Goal: Transaction & Acquisition: Purchase product/service

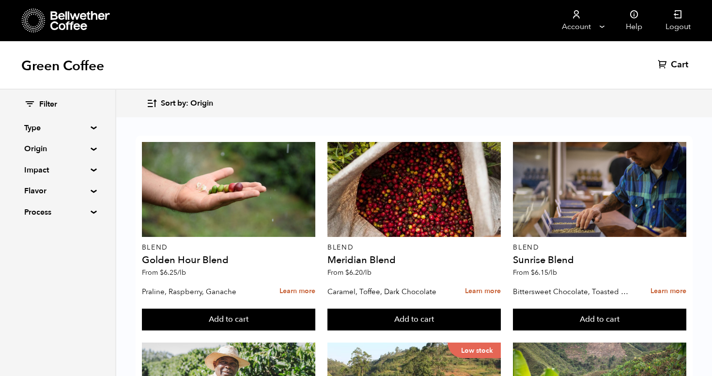
click at [91, 148] on summary "Origin" at bounding box center [57, 149] width 67 height 12
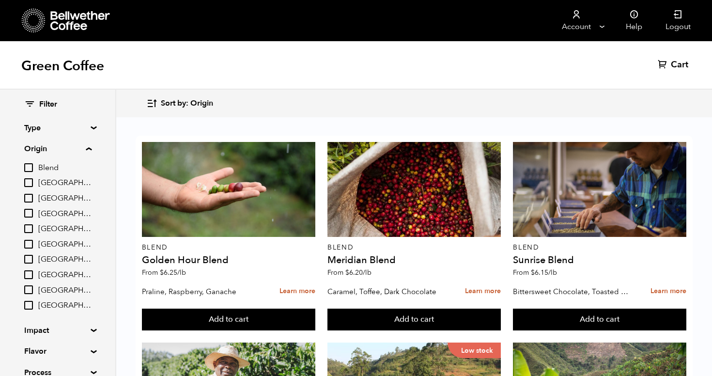
scroll to position [20, 0]
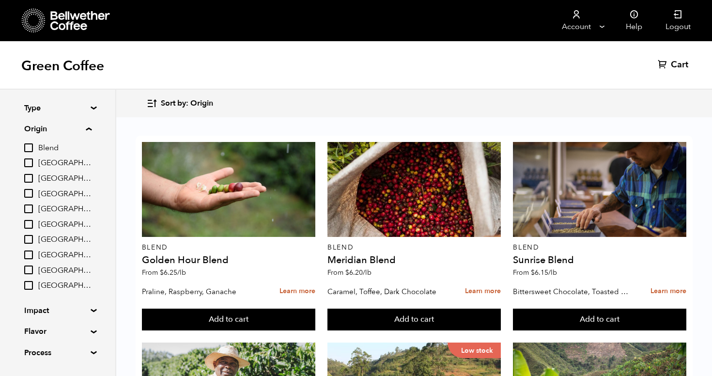
click at [26, 237] on input "[GEOGRAPHIC_DATA]" at bounding box center [28, 239] width 9 height 9
checkbox input "true"
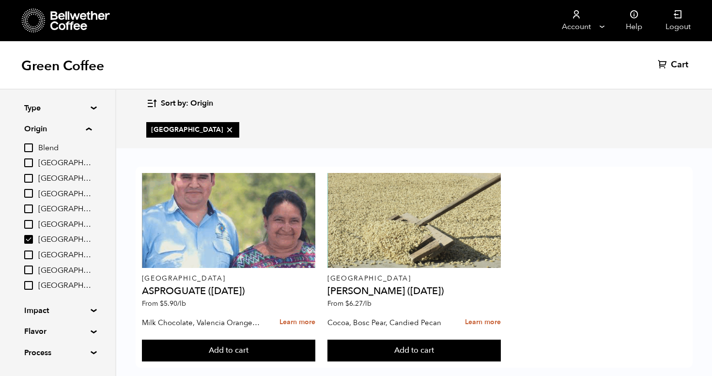
scroll to position [16, 0]
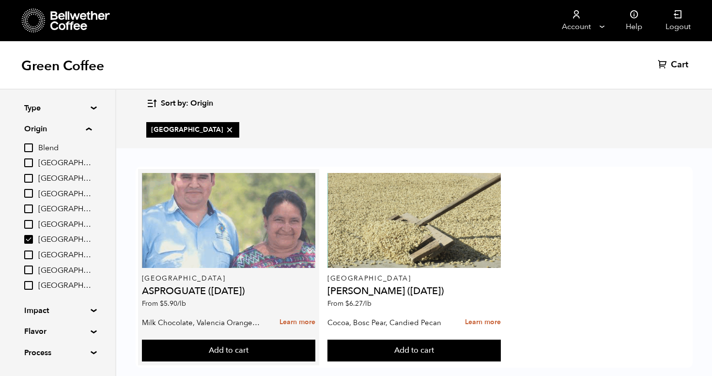
click at [229, 228] on div at bounding box center [228, 220] width 173 height 95
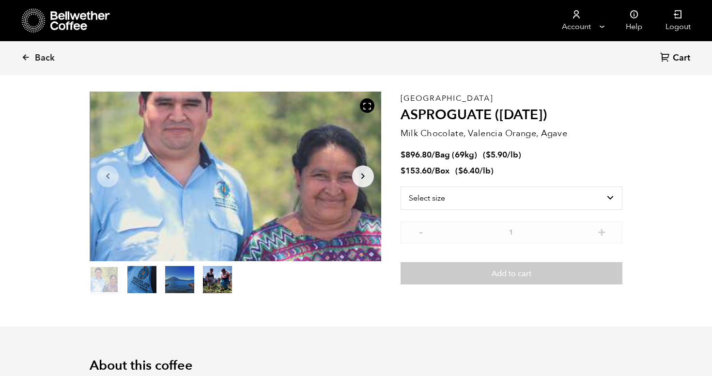
scroll to position [31, 0]
click at [573, 201] on select "Select size Bag (69kg) (152 lbs) Box (24 lbs)" at bounding box center [512, 198] width 222 height 23
select select "bag-2"
click at [401, 187] on select "Select size Bag (69kg) (152 lbs) Box (24 lbs)" at bounding box center [512, 198] width 222 height 23
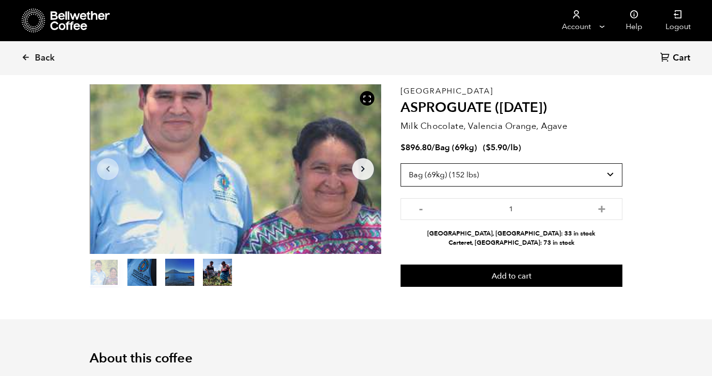
scroll to position [49, 0]
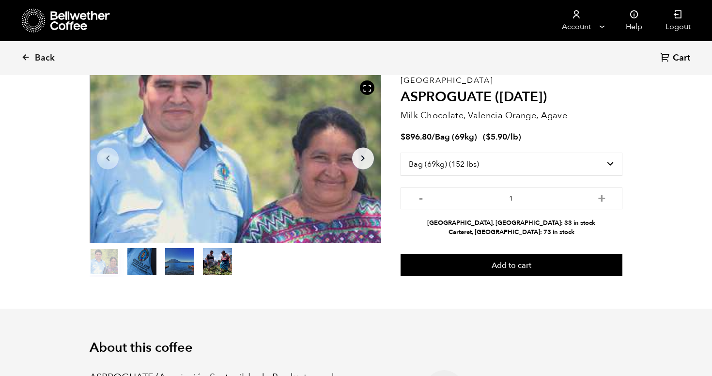
click at [137, 269] on button "item 1" at bounding box center [141, 263] width 29 height 27
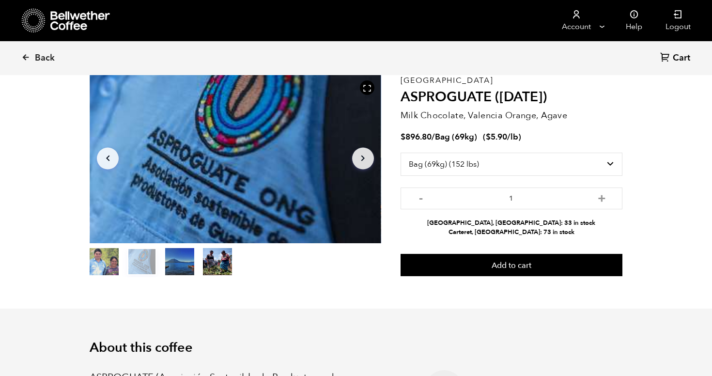
click at [187, 256] on button "item 2" at bounding box center [179, 263] width 29 height 27
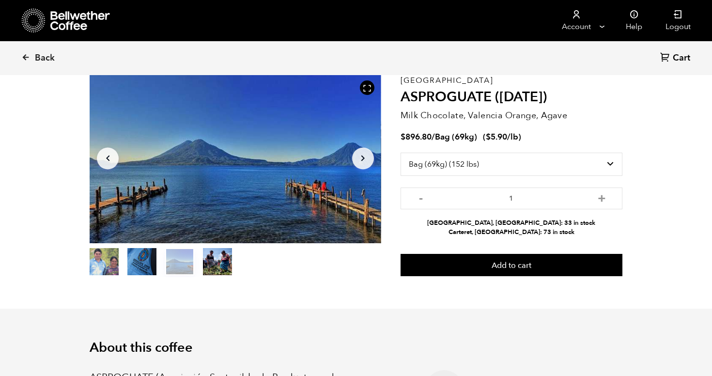
click at [224, 267] on button "item 3" at bounding box center [217, 263] width 29 height 27
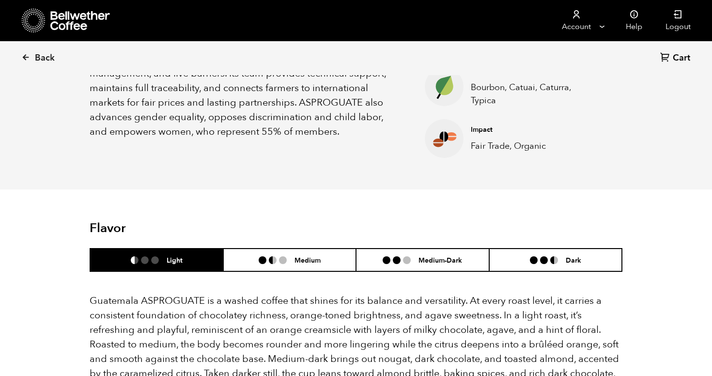
scroll to position [457, 0]
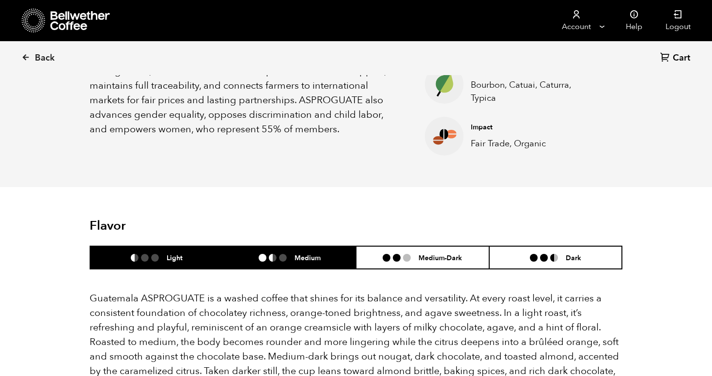
click at [281, 257] on li at bounding box center [283, 258] width 8 height 8
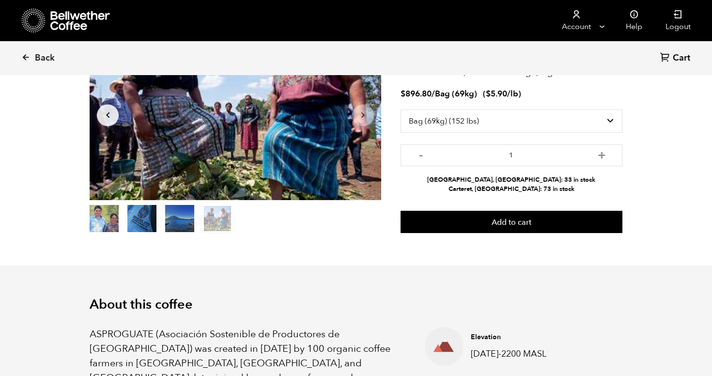
scroll to position [0, 0]
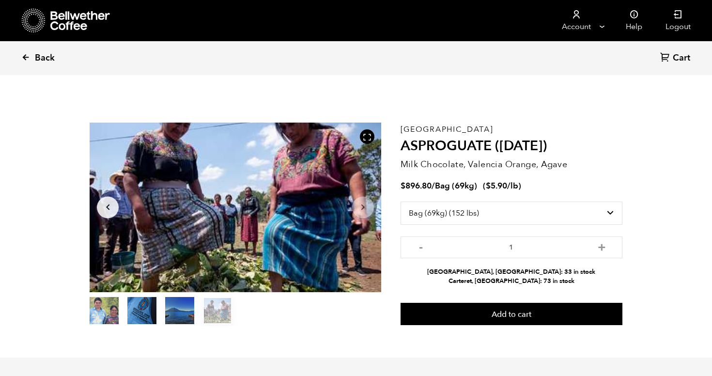
click at [29, 60] on icon at bounding box center [25, 57] width 9 height 9
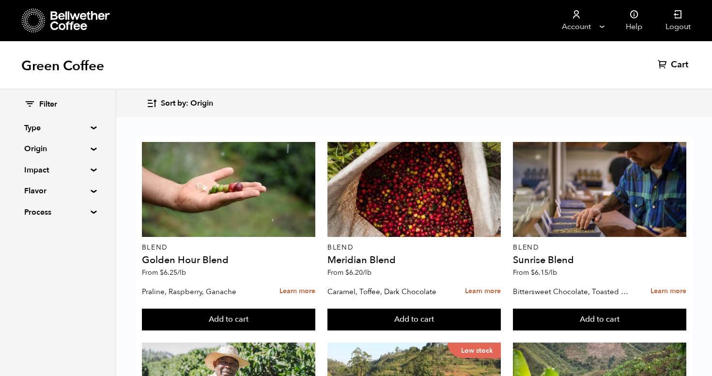
click at [91, 146] on div "Filter Type Blend Single Origin Decaf Seasonal Year Round Origin Blend Brazil B…" at bounding box center [57, 159] width 115 height 138
click at [91, 149] on summary "Origin" at bounding box center [57, 149] width 67 height 12
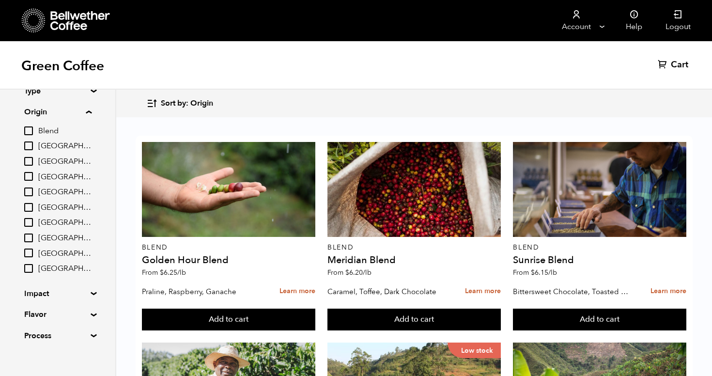
scroll to position [38, 0]
click at [30, 238] on input "[GEOGRAPHIC_DATA]" at bounding box center [28, 236] width 9 height 9
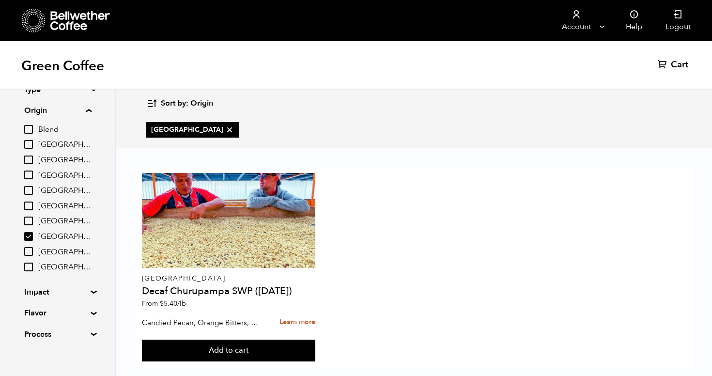
scroll to position [0, 0]
click at [35, 239] on label "[GEOGRAPHIC_DATA]" at bounding box center [57, 237] width 67 height 12
click at [0, 0] on input "[GEOGRAPHIC_DATA]" at bounding box center [0, 0] width 0 height 0
checkbox input "false"
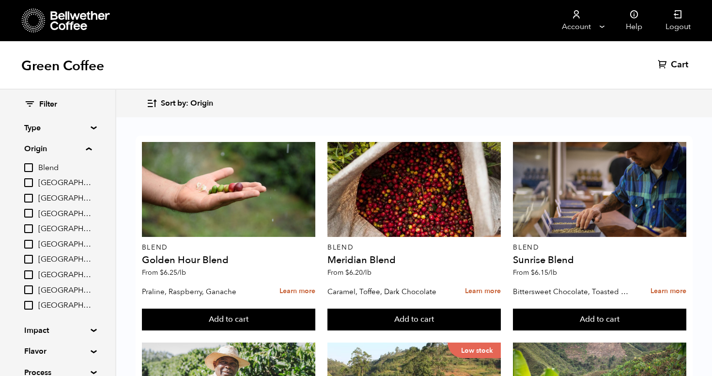
click at [30, 203] on input "[GEOGRAPHIC_DATA]" at bounding box center [28, 198] width 9 height 9
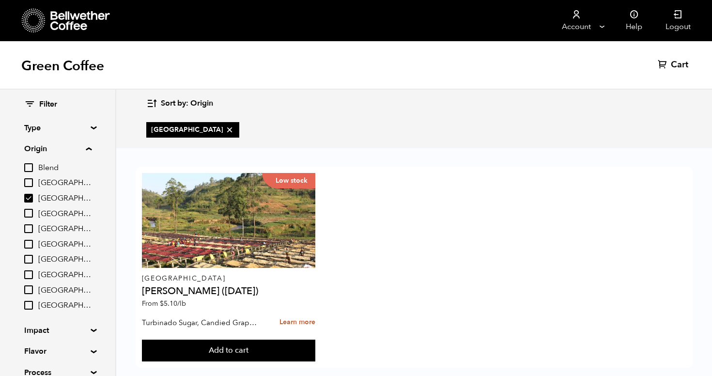
click at [30, 200] on input "[GEOGRAPHIC_DATA]" at bounding box center [28, 198] width 9 height 9
checkbox input "false"
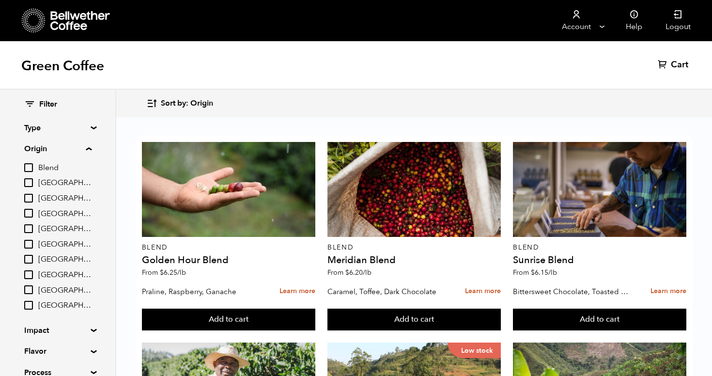
click at [30, 213] on input "[GEOGRAPHIC_DATA]" at bounding box center [28, 213] width 9 height 9
checkbox input "true"
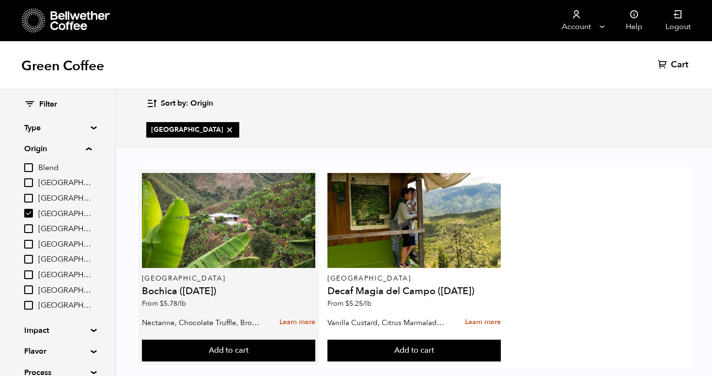
scroll to position [16, 0]
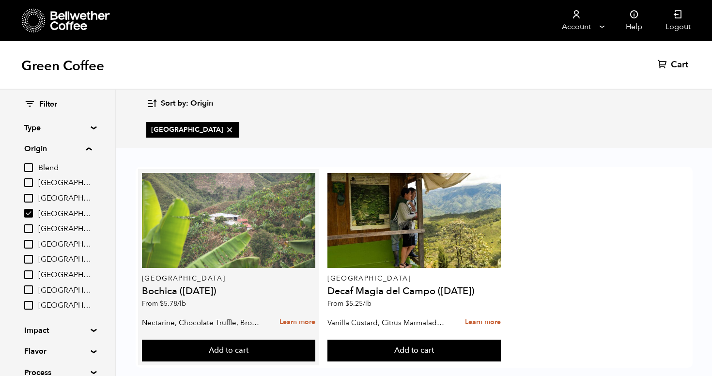
click at [222, 212] on div at bounding box center [228, 220] width 173 height 95
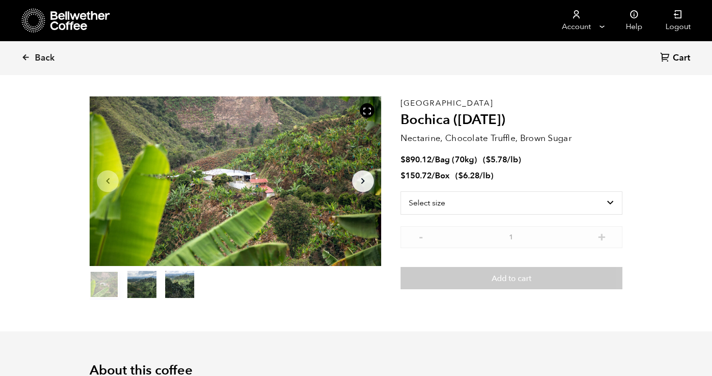
scroll to position [33, 0]
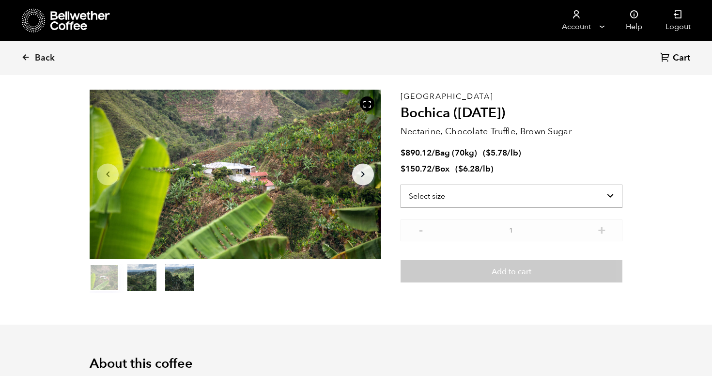
click at [475, 193] on select "Select size Bag (70kg) (154 lbs) Box (24 lbs)" at bounding box center [512, 196] width 222 height 23
select select "bag"
click at [401, 185] on select "Select size Bag (70kg) (154 lbs) Box (24 lbs)" at bounding box center [512, 196] width 222 height 23
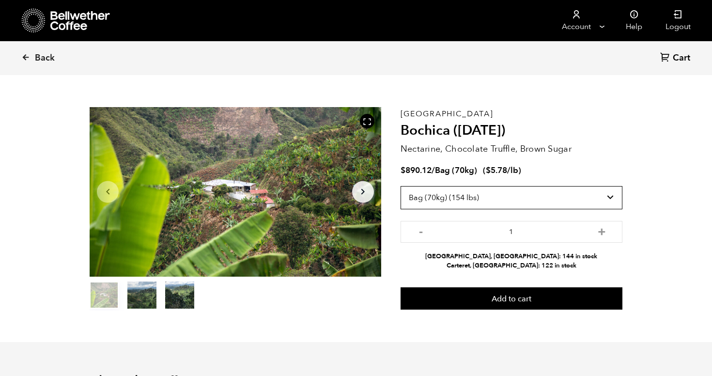
scroll to position [0, 0]
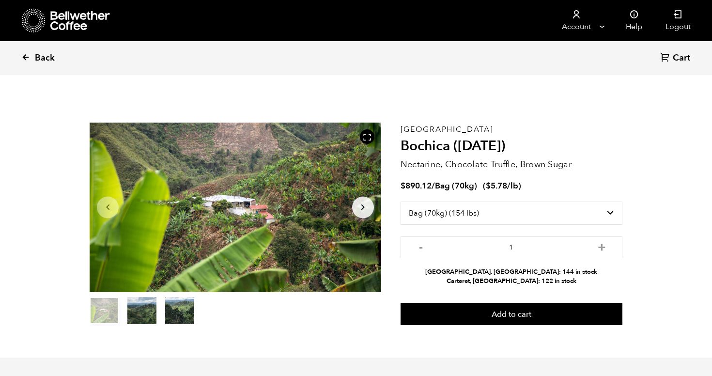
click at [31, 58] on link "Back" at bounding box center [51, 58] width 60 height 33
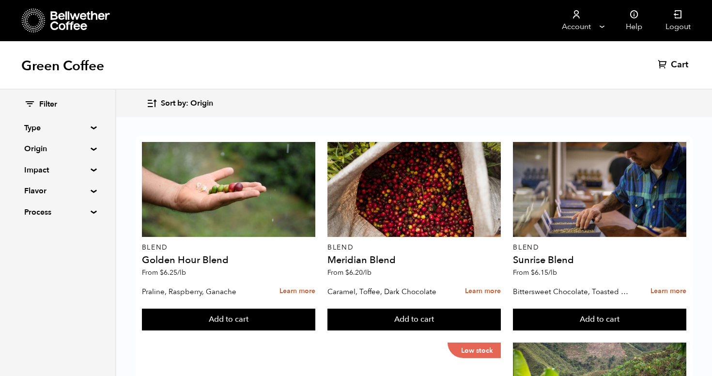
scroll to position [818, 0]
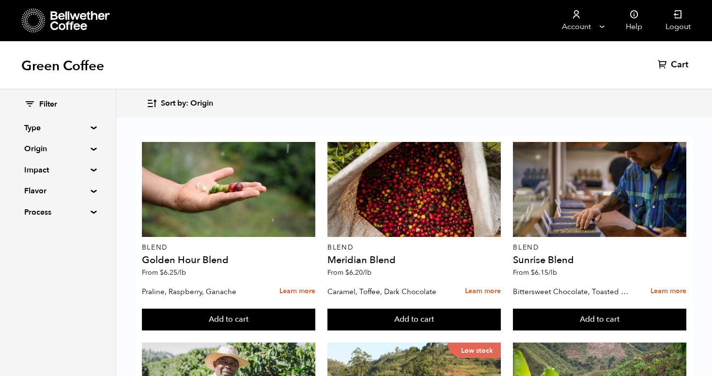
click at [91, 149] on summary "Origin" at bounding box center [57, 149] width 67 height 12
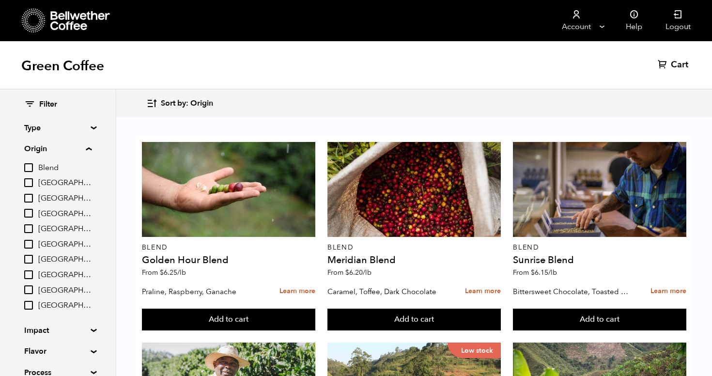
click at [91, 149] on summary "Origin" at bounding box center [57, 149] width 67 height 12
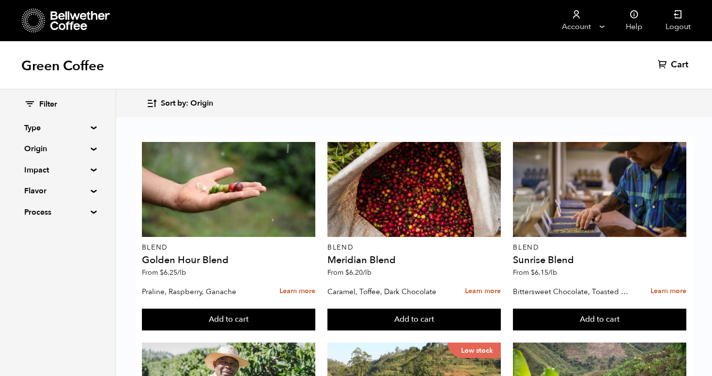
click at [90, 128] on summary "Type" at bounding box center [57, 128] width 67 height 12
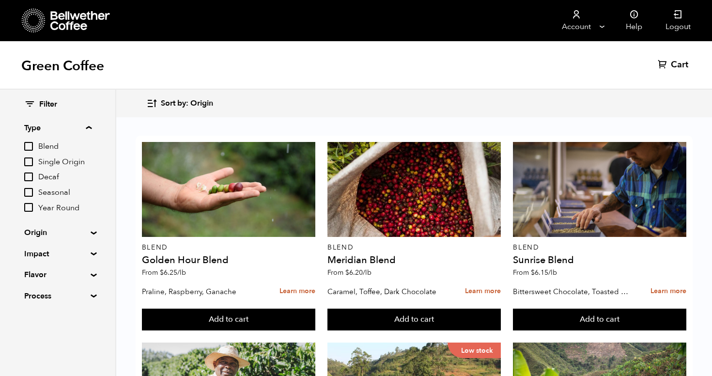
click at [32, 159] on input "Single Origin" at bounding box center [28, 161] width 9 height 9
checkbox input "true"
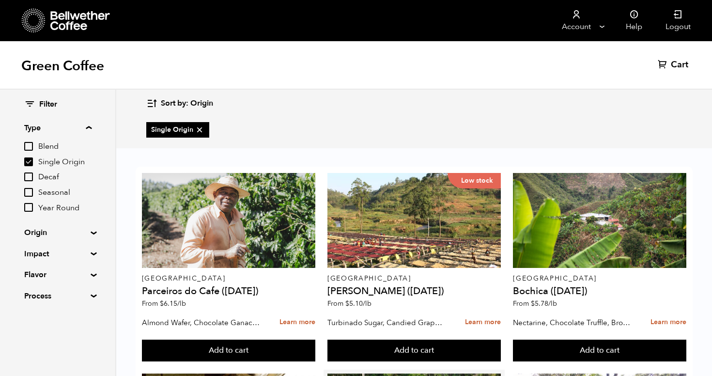
scroll to position [205, 0]
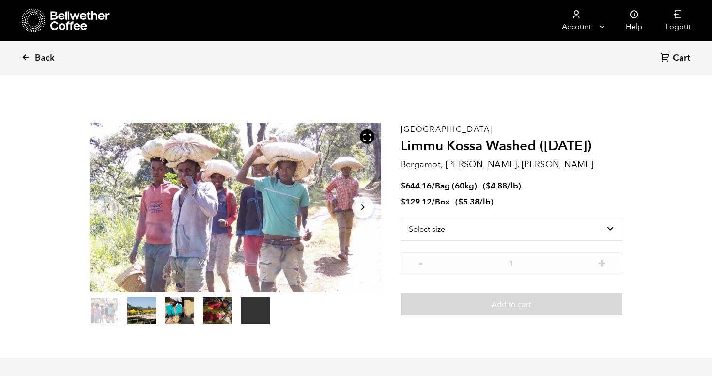
scroll to position [422, 516]
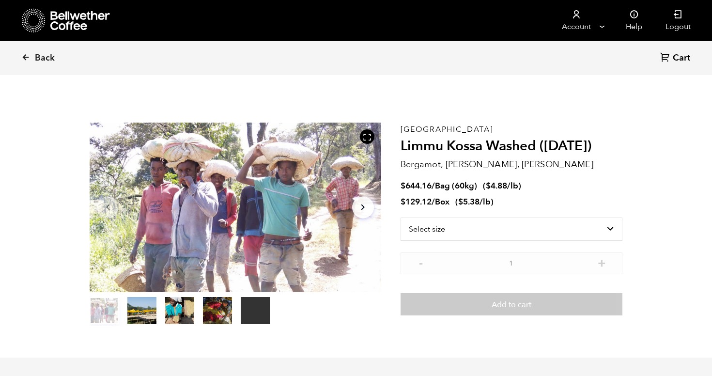
click at [138, 311] on button "item 1" at bounding box center [141, 312] width 29 height 27
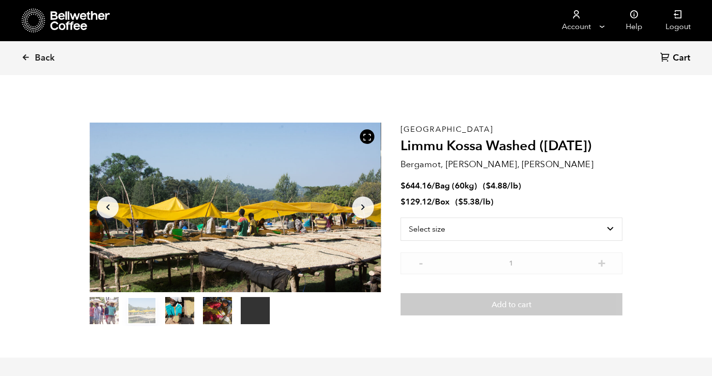
click at [181, 315] on button "item 2" at bounding box center [179, 312] width 29 height 27
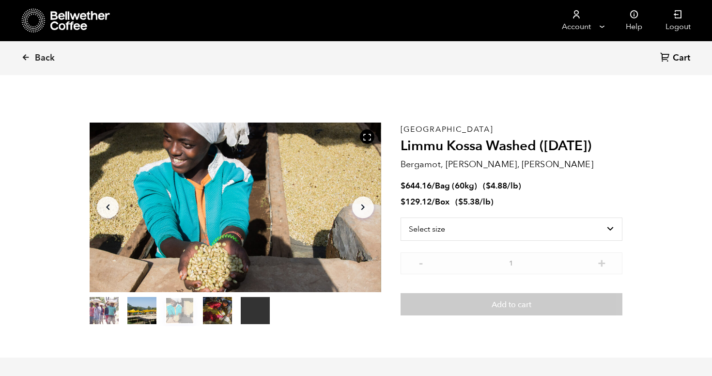
click at [221, 307] on button "item 3" at bounding box center [217, 312] width 29 height 27
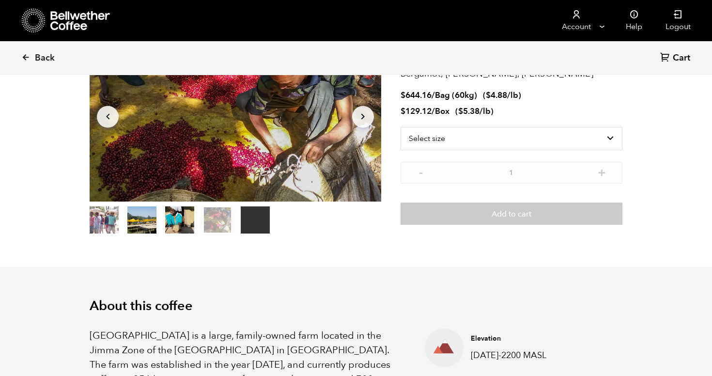
scroll to position [0, 0]
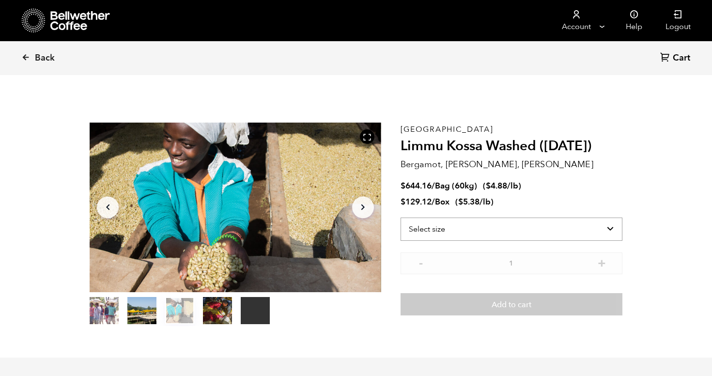
click at [478, 234] on select "Select size Bag (60kg) (132 lbs) Box (24 lbs)" at bounding box center [512, 229] width 222 height 23
select select "bag-3"
click at [401, 218] on select "Select size Bag (60kg) (132 lbs) Box (24 lbs)" at bounding box center [512, 229] width 222 height 23
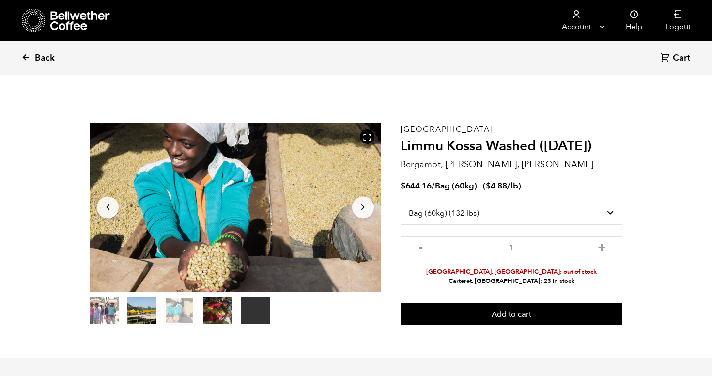
click at [36, 61] on span "Back" at bounding box center [45, 58] width 20 height 12
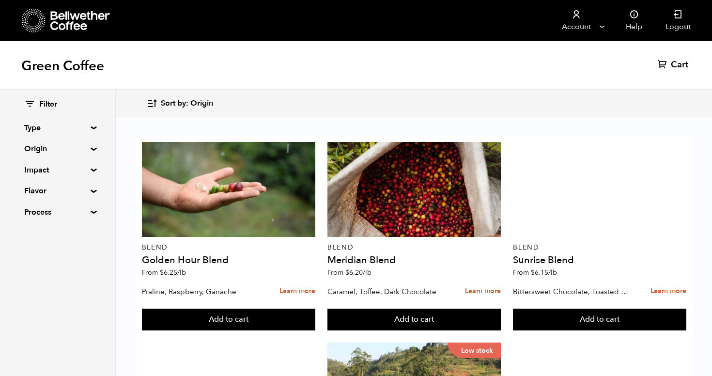
scroll to position [603, 0]
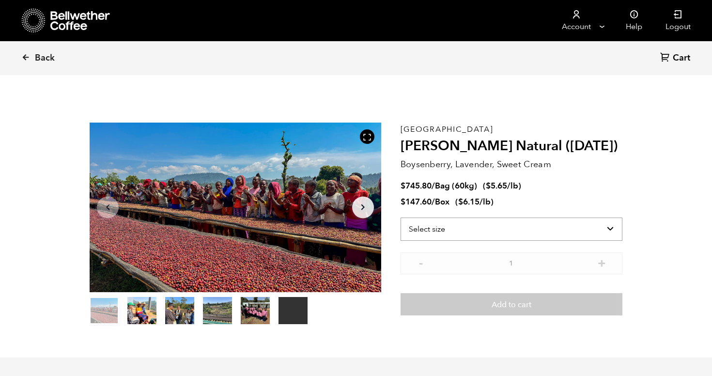
scroll to position [422, 516]
click at [496, 228] on select "Select size Bag (60kg) (132 lbs) Box (24 lbs)" at bounding box center [512, 229] width 222 height 23
select select "bag-3"
click at [401, 218] on select "Select size Bag (60kg) (132 lbs) Box (24 lbs)" at bounding box center [512, 229] width 222 height 23
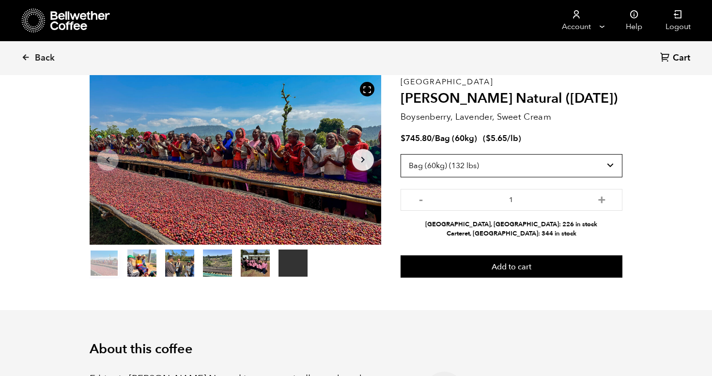
scroll to position [0, 0]
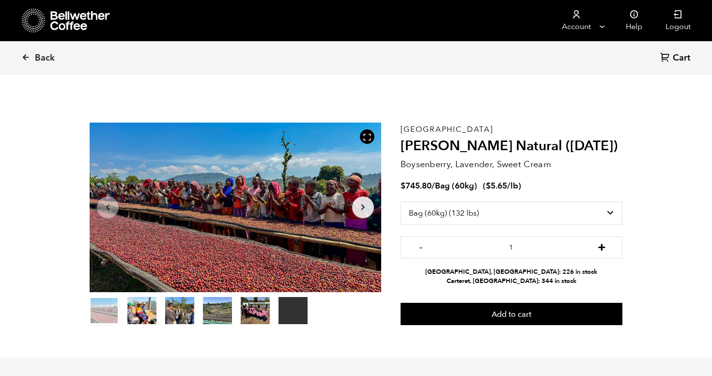
click at [603, 248] on button "+" at bounding box center [602, 246] width 12 height 10
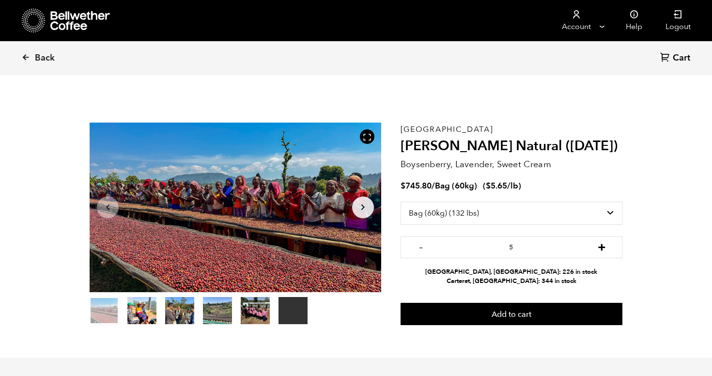
type input "6"
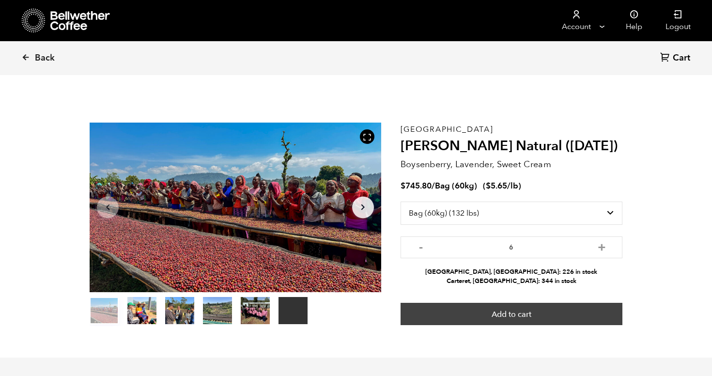
click at [529, 308] on button "Add to cart" at bounding box center [512, 314] width 222 height 22
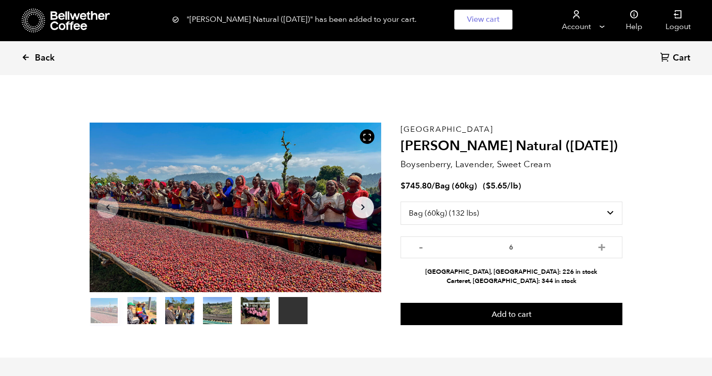
click at [23, 55] on icon at bounding box center [25, 57] width 9 height 9
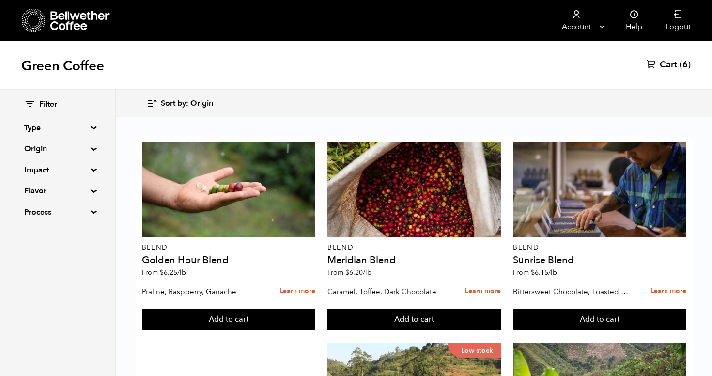
scroll to position [990, 0]
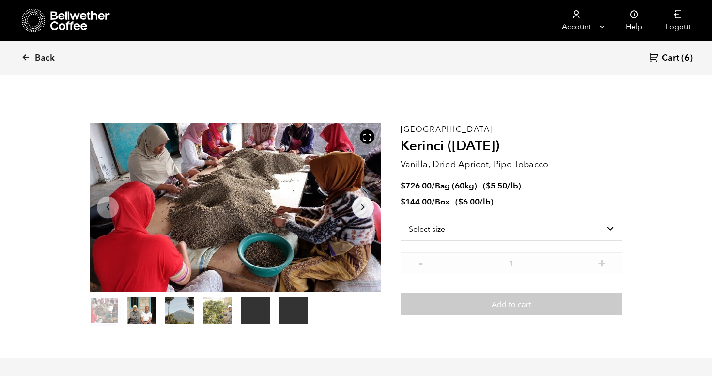
scroll to position [422, 516]
click at [516, 228] on select "Select size Bag (60kg) (132 lbs) Box (24 lbs)" at bounding box center [512, 229] width 222 height 23
select select "bag-3"
click at [401, 218] on select "Select size Bag (60kg) (132 lbs) Box (24 lbs)" at bounding box center [512, 229] width 222 height 23
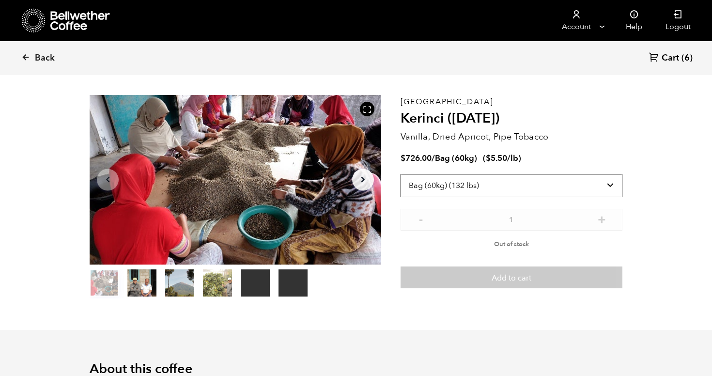
scroll to position [33, 0]
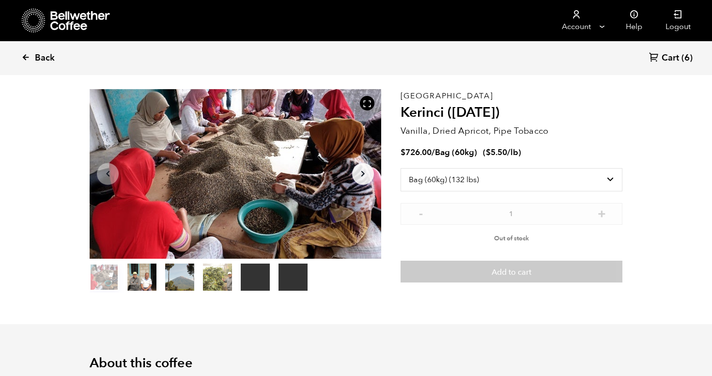
click at [28, 57] on icon at bounding box center [25, 57] width 9 height 9
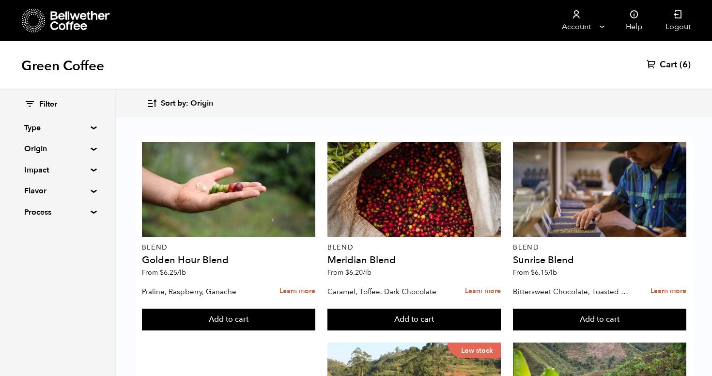
scroll to position [638, 0]
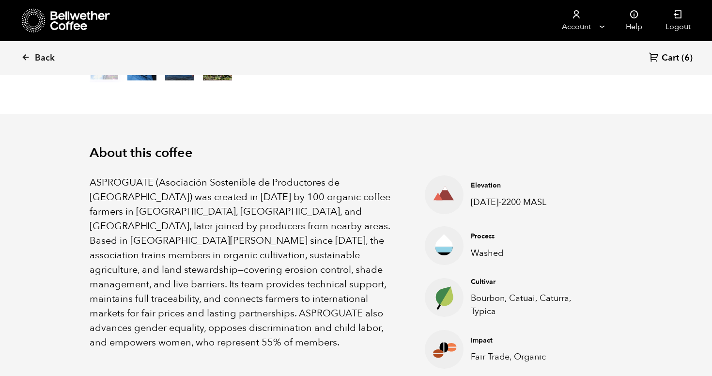
scroll to position [251, 0]
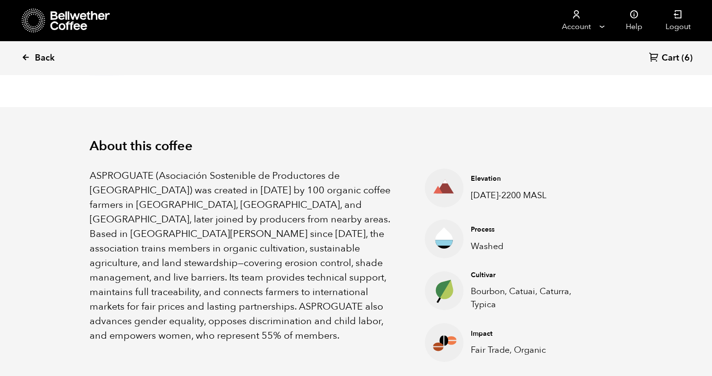
click at [26, 58] on icon at bounding box center [25, 57] width 9 height 9
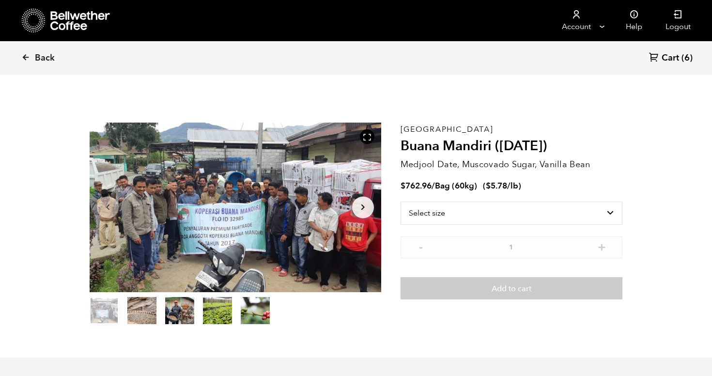
scroll to position [422, 516]
click at [142, 317] on button "item 1" at bounding box center [141, 312] width 29 height 27
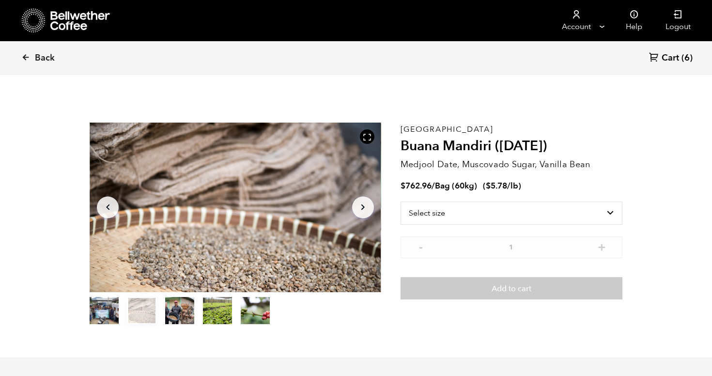
click at [190, 308] on button "item 2" at bounding box center [179, 312] width 29 height 27
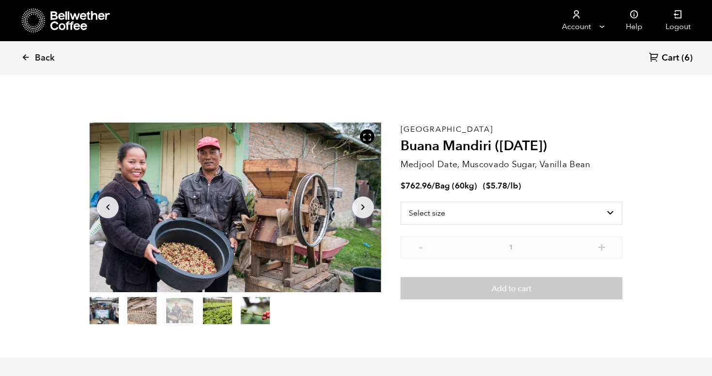
click at [226, 309] on button "item 3" at bounding box center [217, 312] width 29 height 27
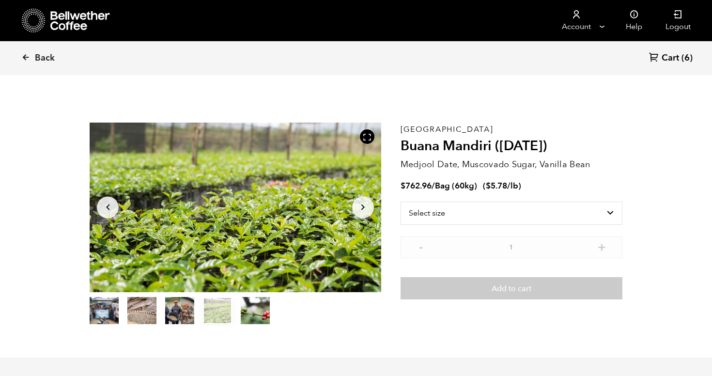
click at [257, 308] on button "item 4" at bounding box center [255, 312] width 29 height 27
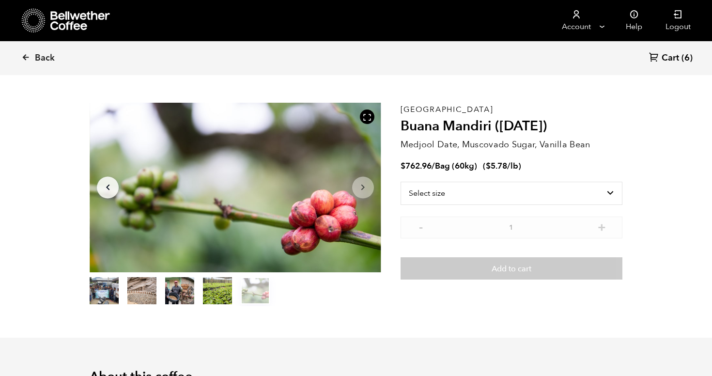
scroll to position [0, 0]
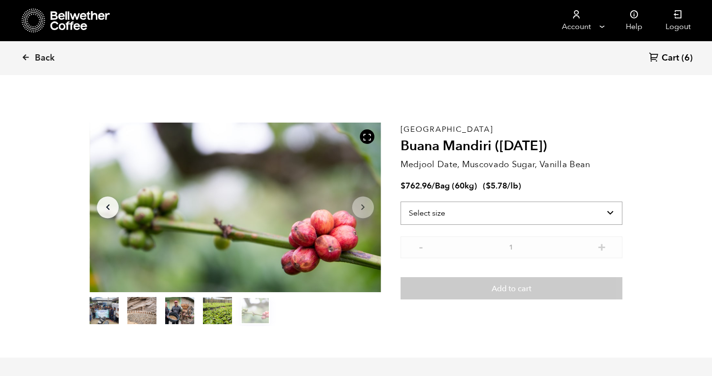
click at [593, 218] on select "Select size Bag (60kg) (132 lbs)" at bounding box center [512, 213] width 222 height 23
select select "bag-3"
click at [401, 202] on select "Select size Bag (60kg) (132 lbs)" at bounding box center [512, 213] width 222 height 23
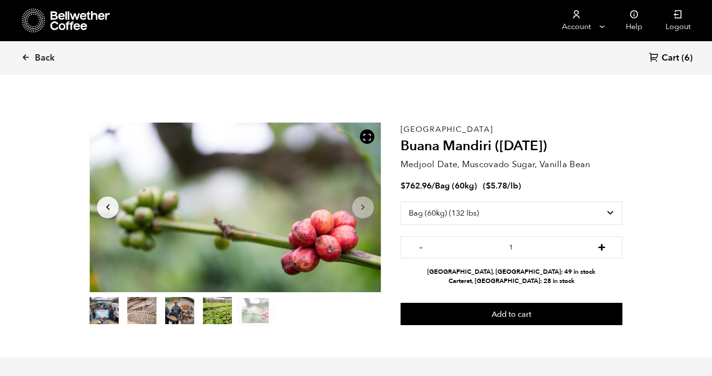
click at [602, 248] on button "+" at bounding box center [602, 246] width 12 height 10
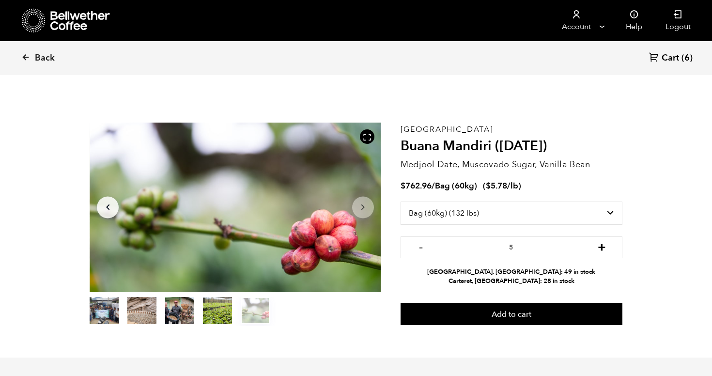
type input "6"
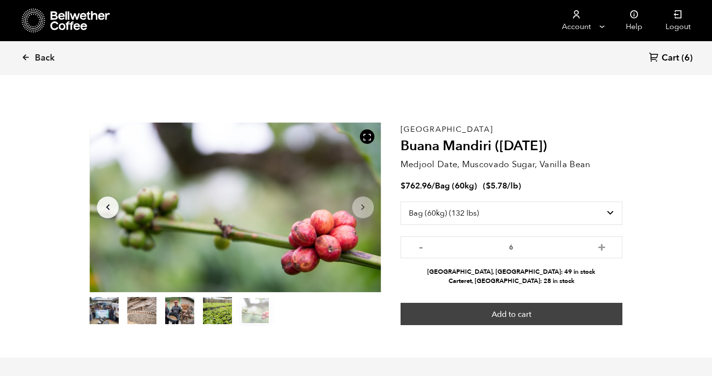
click at [562, 310] on button "Add to cart" at bounding box center [512, 314] width 222 height 22
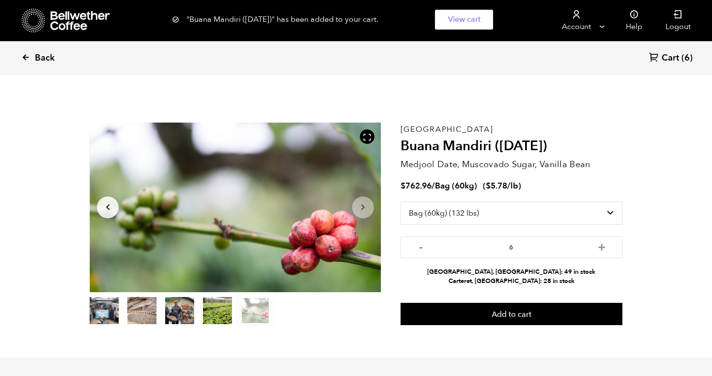
click at [26, 58] on icon at bounding box center [25, 57] width 9 height 9
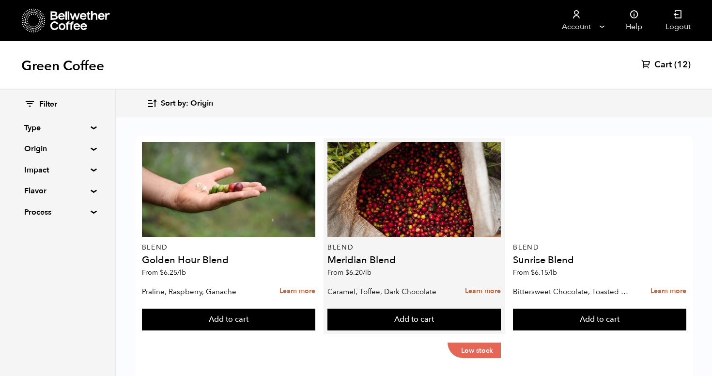
scroll to position [283, 0]
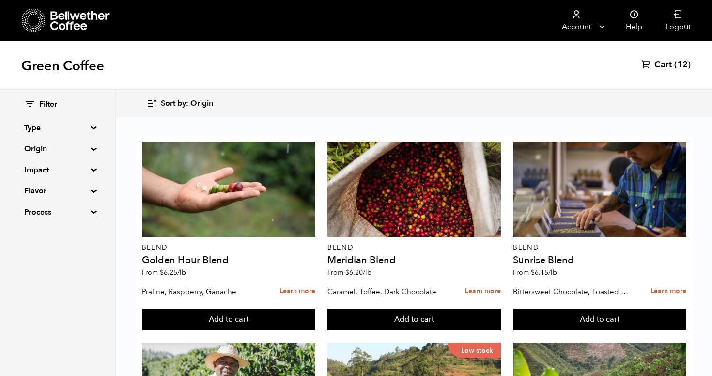
click at [87, 130] on summary "Type" at bounding box center [57, 128] width 67 height 12
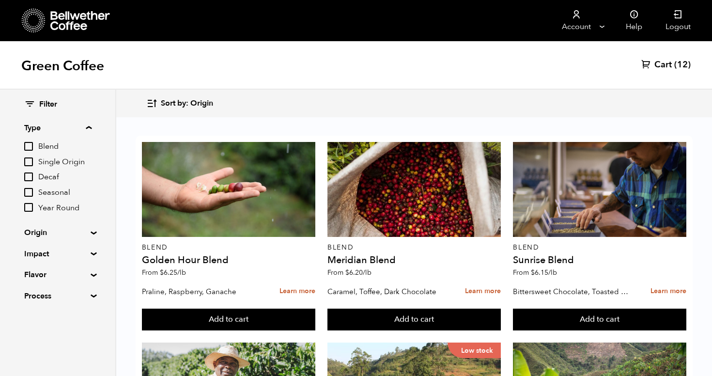
click at [92, 129] on summary "Type" at bounding box center [57, 128] width 67 height 12
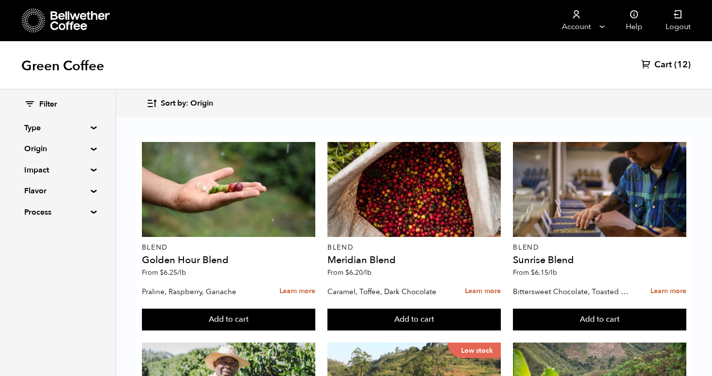
click at [90, 208] on div "Filter Type Blend Single Origin Decaf Seasonal Year Round Origin Blend Brazil B…" at bounding box center [57, 159] width 115 height 138
click at [90, 216] on div "Filter Type Blend Single Origin Decaf Seasonal Year Round Origin Blend Brazil B…" at bounding box center [57, 159] width 115 height 138
click at [90, 208] on div "Filter Type Blend Single Origin Decaf Seasonal Year Round Origin Blend Brazil B…" at bounding box center [57, 159] width 115 height 138
click at [90, 210] on div "Filter Type Blend Single Origin Decaf Seasonal Year Round Origin Blend Brazil B…" at bounding box center [57, 159] width 115 height 138
click at [90, 211] on summary "Process" at bounding box center [57, 212] width 67 height 12
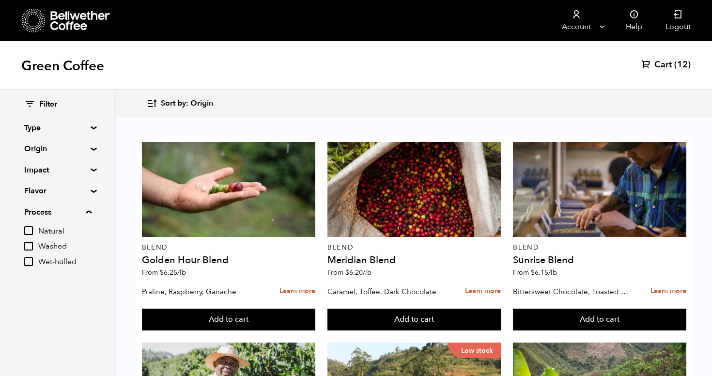
click at [90, 211] on summary "Process" at bounding box center [57, 212] width 67 height 12
click at [89, 192] on summary "Flavor" at bounding box center [57, 191] width 67 height 12
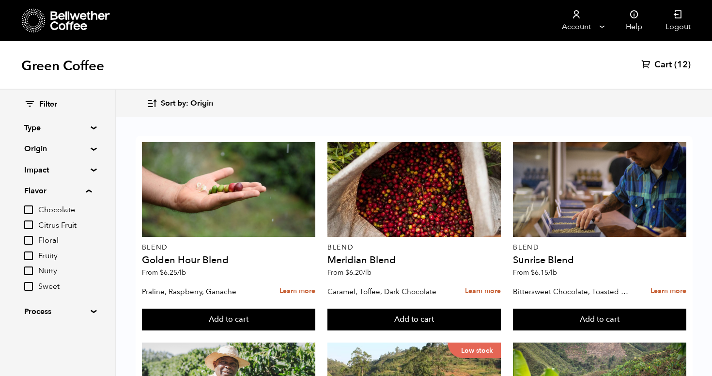
click at [89, 192] on summary "Flavor" at bounding box center [57, 191] width 67 height 12
click at [91, 168] on summary "Impact" at bounding box center [57, 170] width 67 height 12
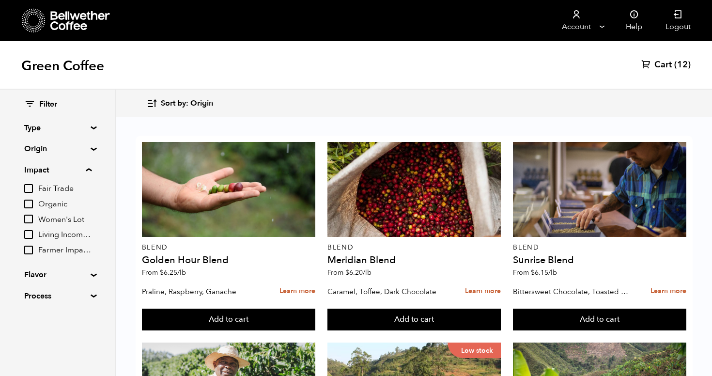
click at [29, 188] on input "Fair Trade" at bounding box center [28, 188] width 9 height 9
checkbox input "true"
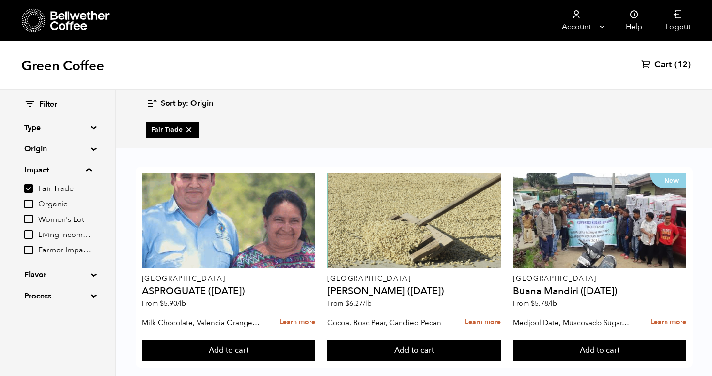
click at [31, 202] on input "Organic" at bounding box center [28, 204] width 9 height 9
checkbox input "true"
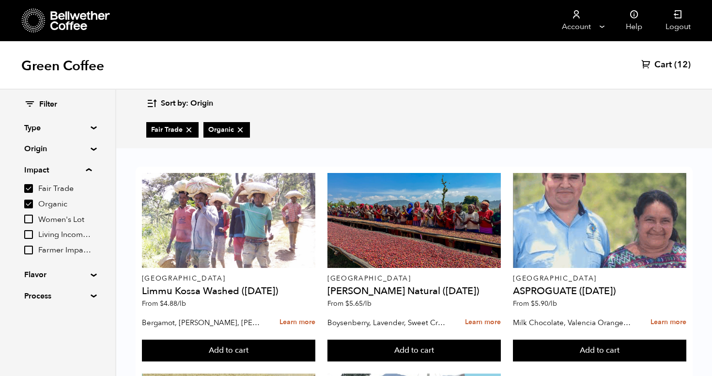
click at [32, 219] on input "Women's Lot" at bounding box center [28, 219] width 9 height 9
checkbox input "true"
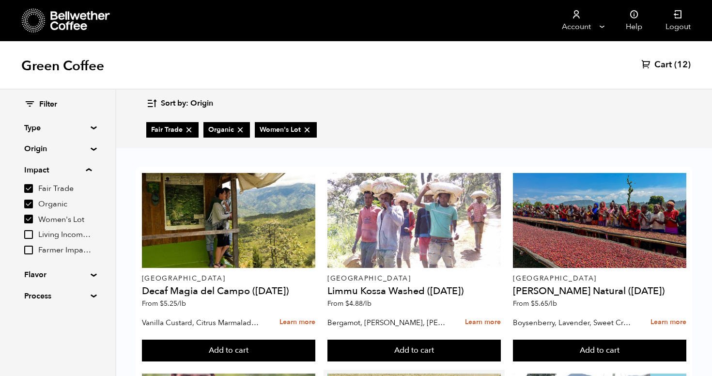
scroll to position [217, 0]
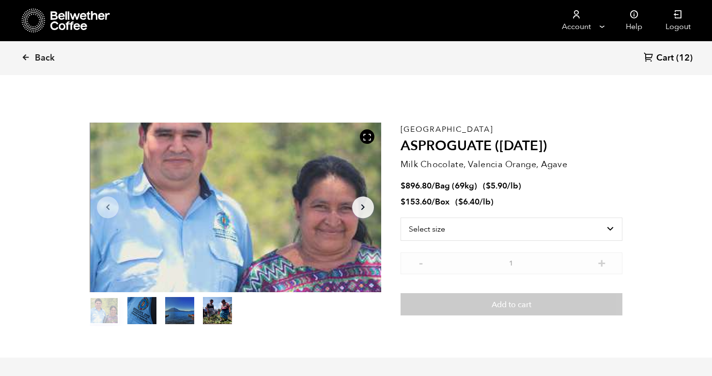
scroll to position [422, 516]
click at [615, 232] on select "Select size Bag (69kg) (152 lbs) Box (24 lbs)" at bounding box center [512, 229] width 222 height 23
select select "bag-2"
click at [401, 218] on select "Select size Bag (69kg) (152 lbs) Box (24 lbs)" at bounding box center [512, 229] width 222 height 23
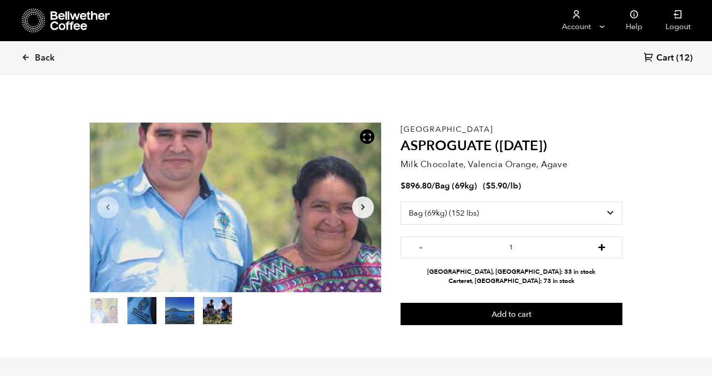
click at [603, 247] on button "+" at bounding box center [602, 246] width 12 height 10
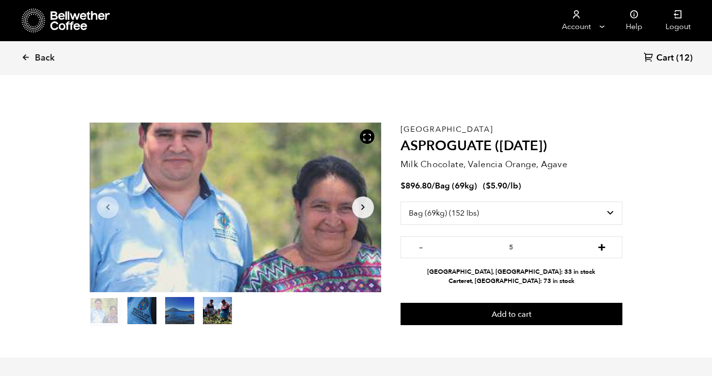
type input "6"
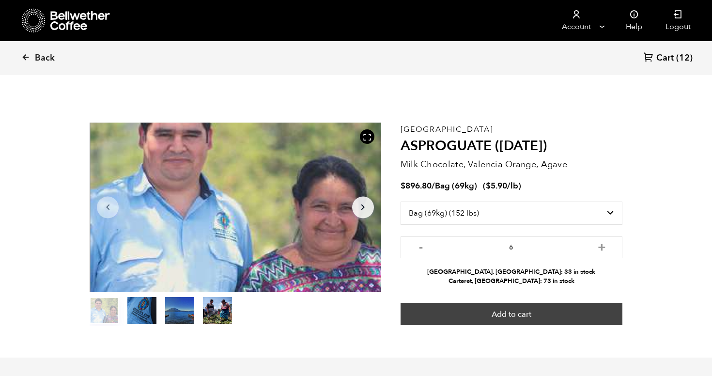
click at [532, 312] on button "Add to cart" at bounding box center [512, 314] width 222 height 22
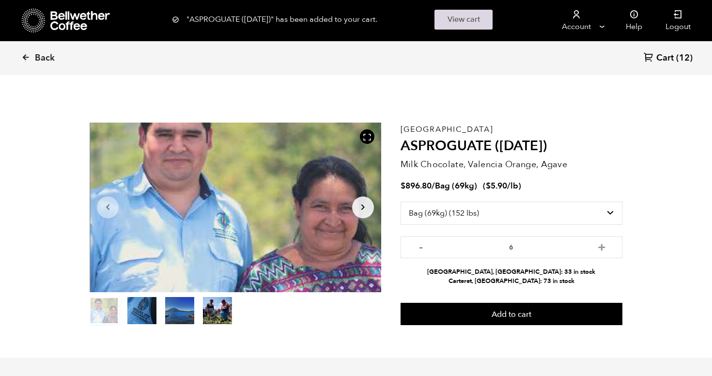
click at [473, 16] on link "View cart" at bounding box center [464, 20] width 58 height 20
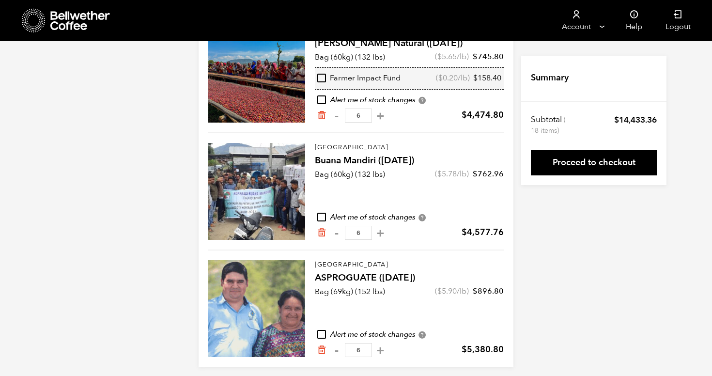
scroll to position [134, 0]
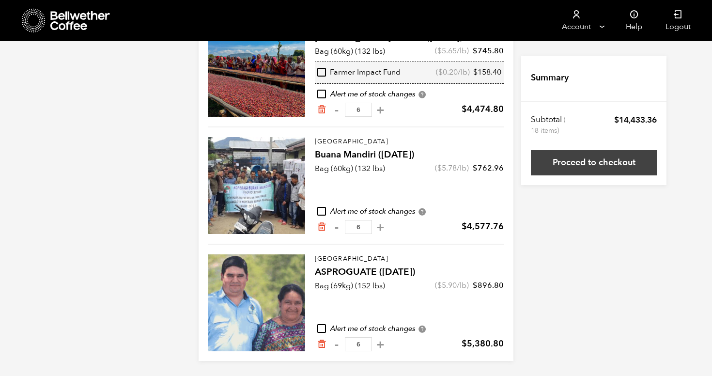
click at [597, 165] on link "Proceed to checkout" at bounding box center [594, 162] width 126 height 25
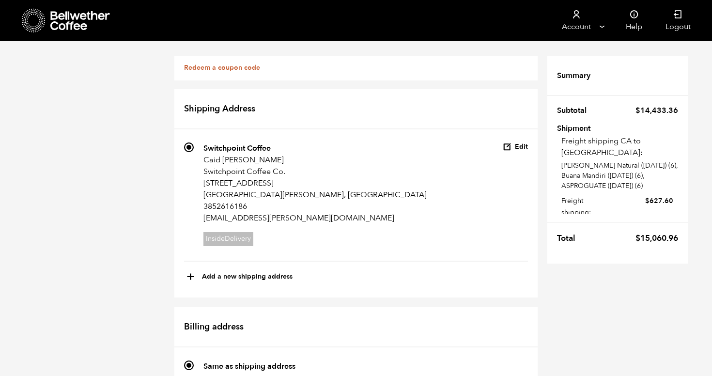
scroll to position [974, 0]
click at [91, 18] on icon at bounding box center [80, 20] width 61 height 19
